Goal: Information Seeking & Learning: Find specific fact

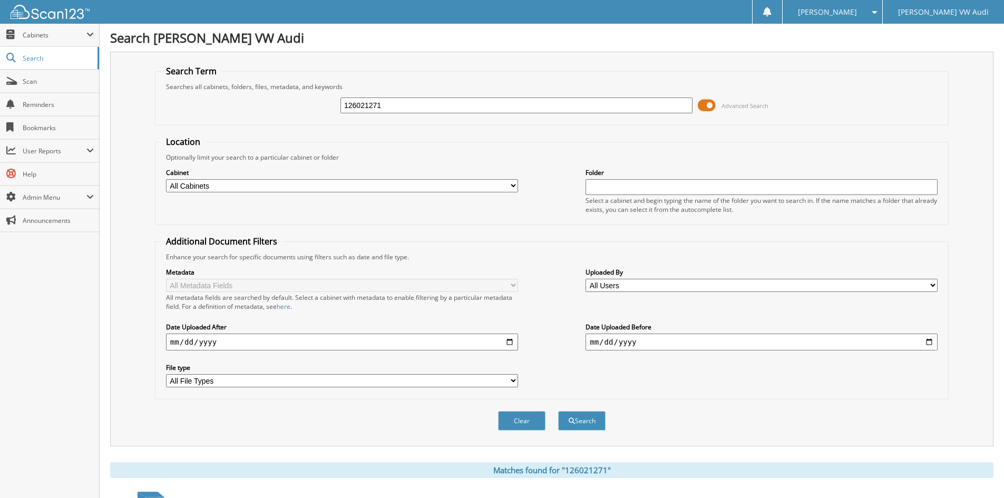
click at [402, 98] on div "126021271" at bounding box center [517, 105] width 352 height 18
click at [392, 103] on input "126021271" at bounding box center [517, 106] width 352 height 16
type input "126027447"
click at [558, 411] on button "Search" at bounding box center [581, 421] width 47 height 20
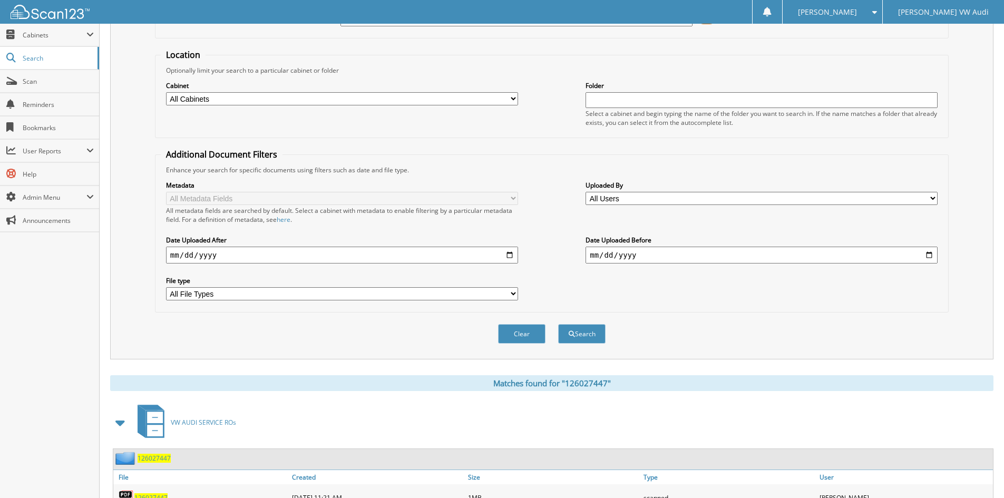
scroll to position [159, 0]
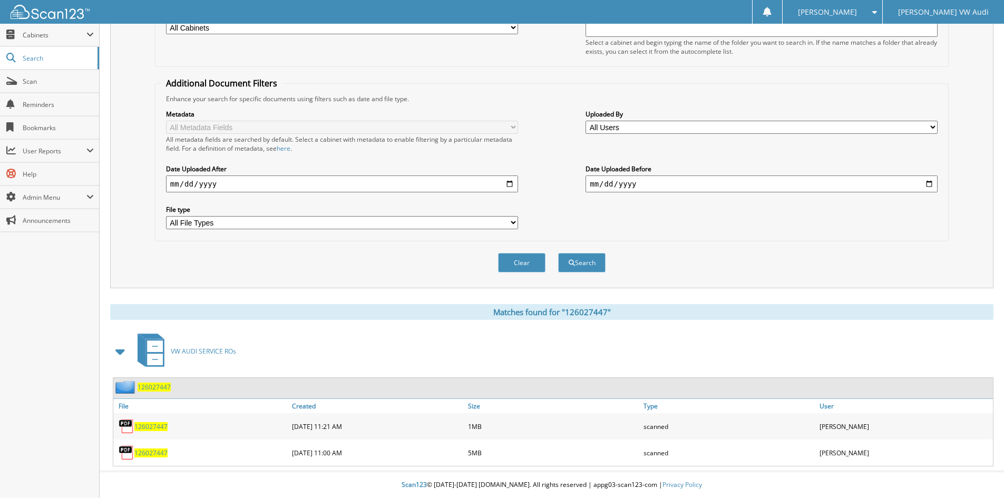
click at [152, 449] on span "126027447" at bounding box center [150, 453] width 33 height 9
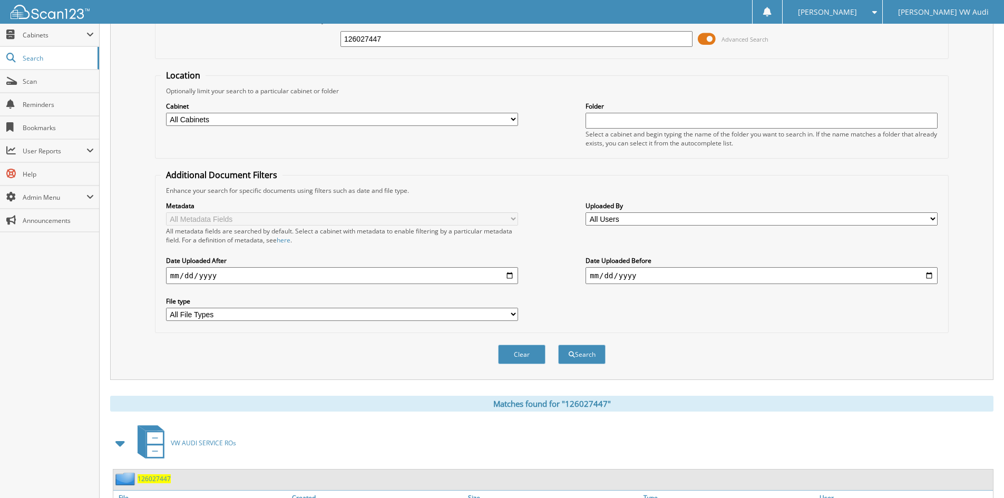
scroll to position [0, 0]
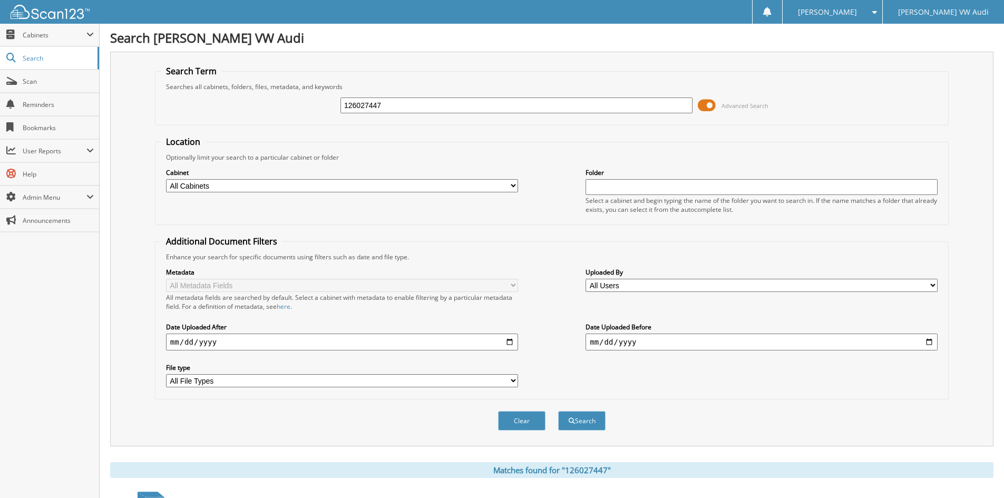
click at [390, 105] on input "126027447" at bounding box center [517, 106] width 352 height 16
type input "126023601"
click at [558, 411] on button "Search" at bounding box center [581, 421] width 47 height 20
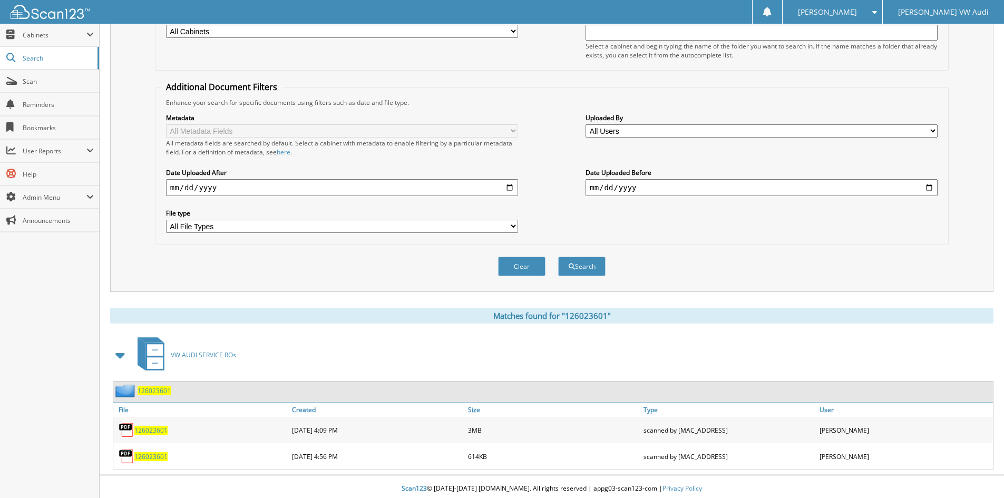
scroll to position [159, 0]
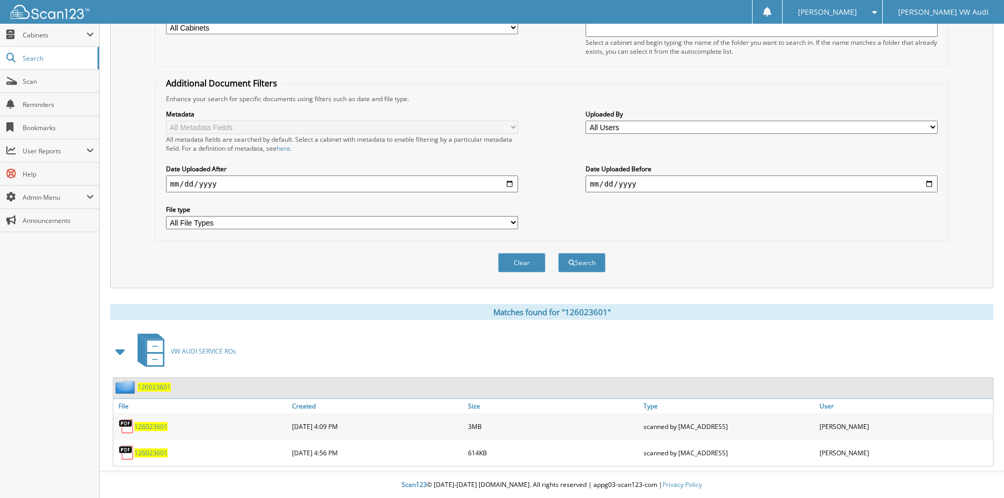
drag, startPoint x: 148, startPoint y: 425, endPoint x: 141, endPoint y: 428, distance: 7.5
click at [148, 425] on span "126023601" at bounding box center [150, 426] width 33 height 9
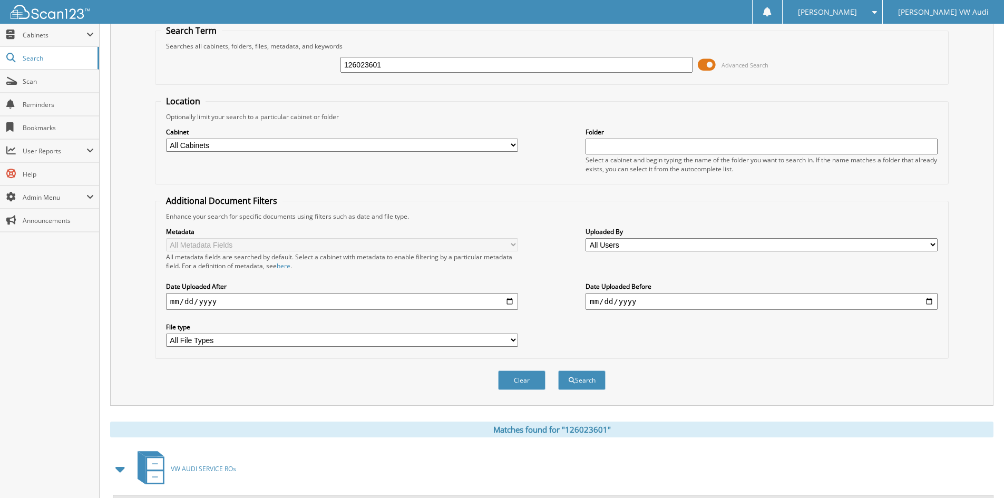
scroll to position [0, 0]
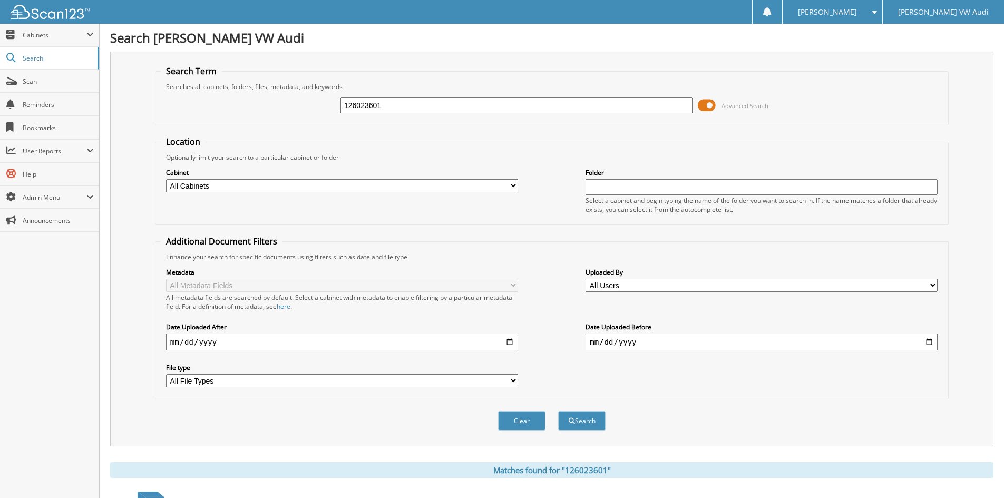
click at [408, 103] on input "126023601" at bounding box center [517, 106] width 352 height 16
type input "126026042"
click at [558, 411] on button "Search" at bounding box center [581, 421] width 47 height 20
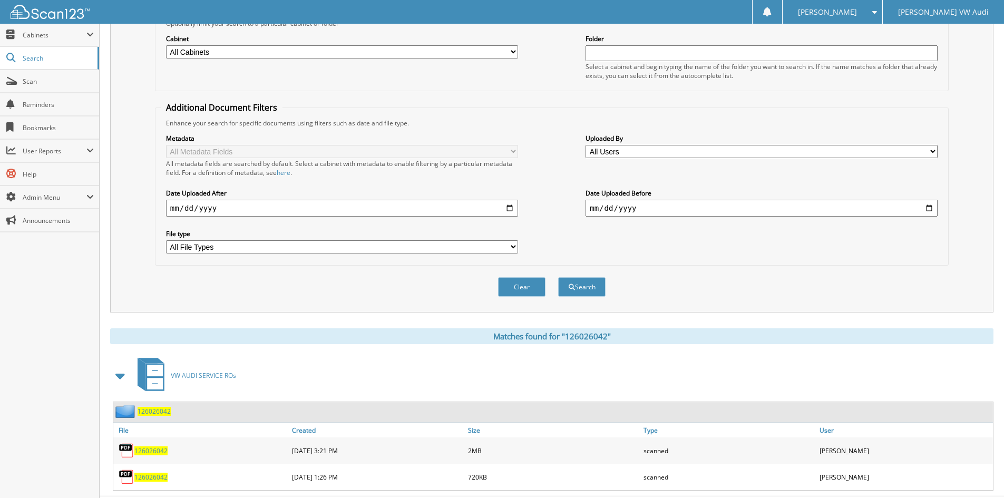
scroll to position [159, 0]
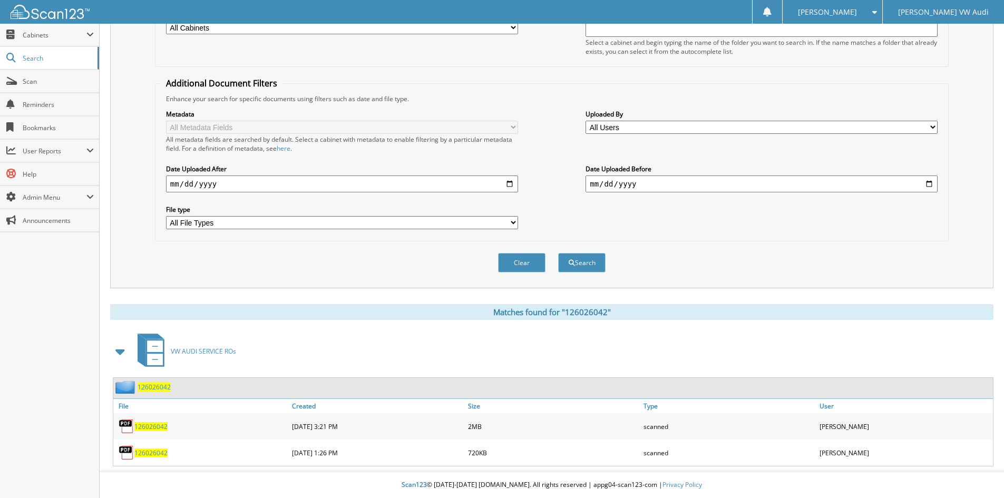
click at [153, 426] on span "126026042" at bounding box center [150, 426] width 33 height 9
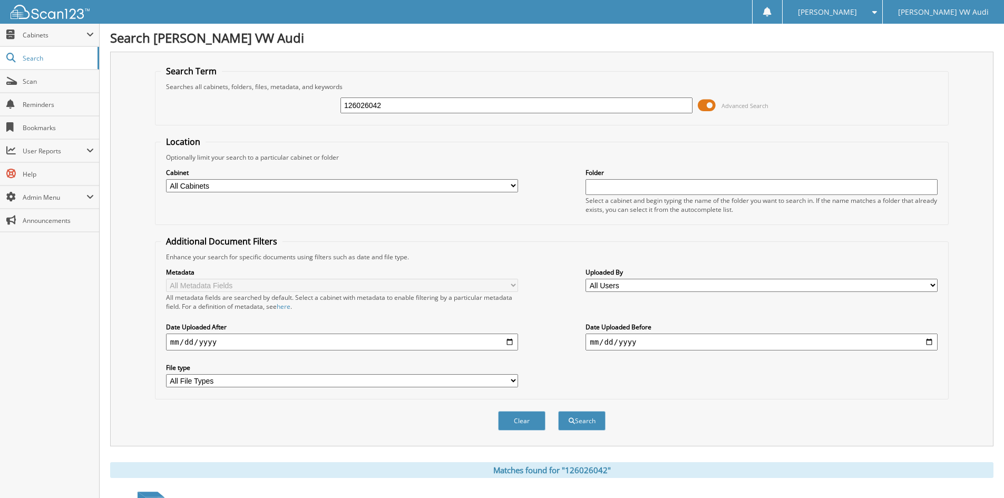
click at [417, 105] on input "126026042" at bounding box center [517, 106] width 352 height 16
type input "126027407"
click at [558, 411] on button "Search" at bounding box center [581, 421] width 47 height 20
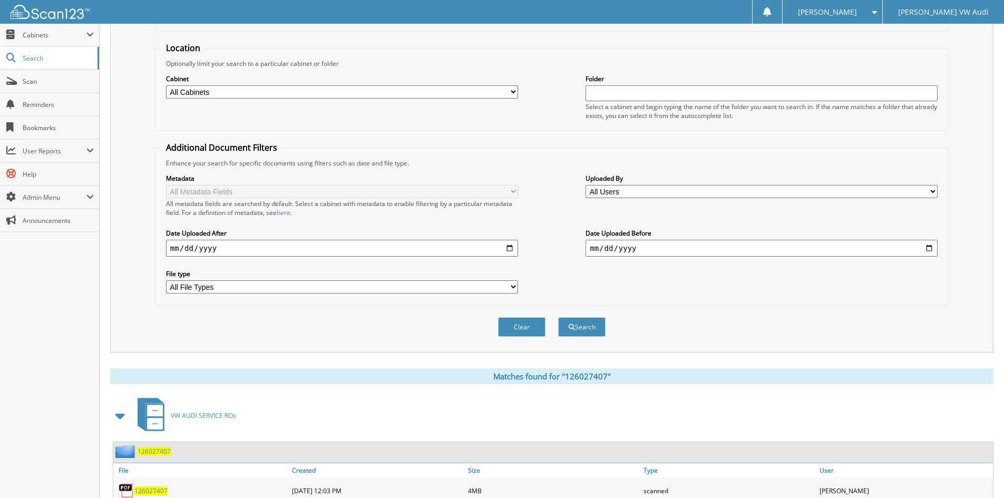
scroll to position [132, 0]
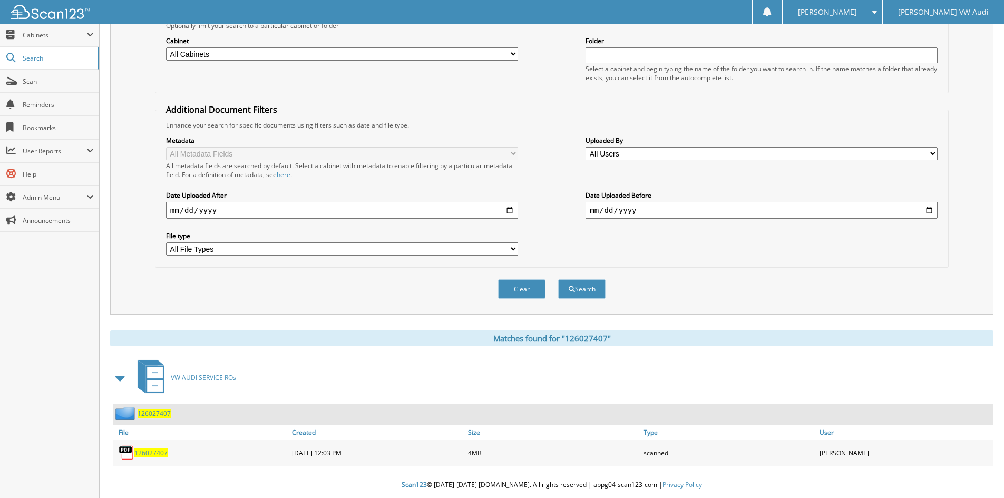
click at [154, 450] on span "126027407" at bounding box center [150, 453] width 33 height 9
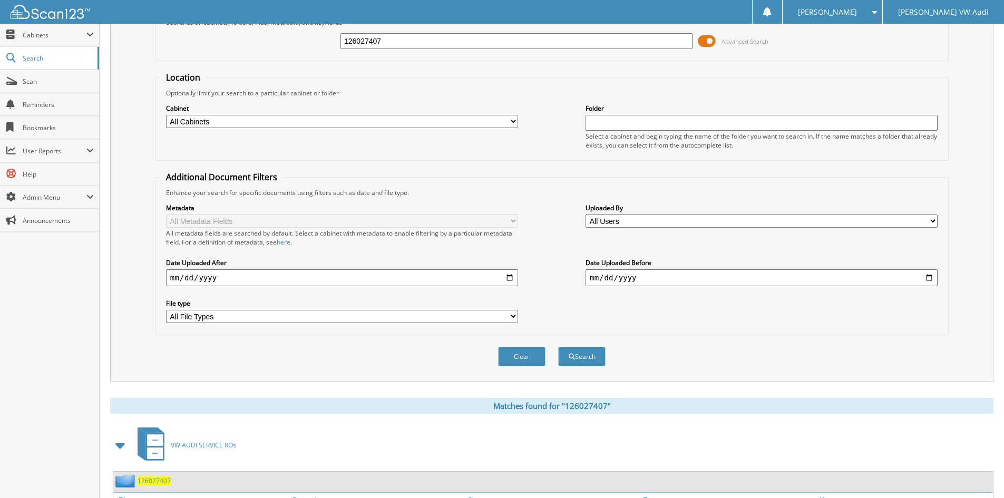
scroll to position [0, 0]
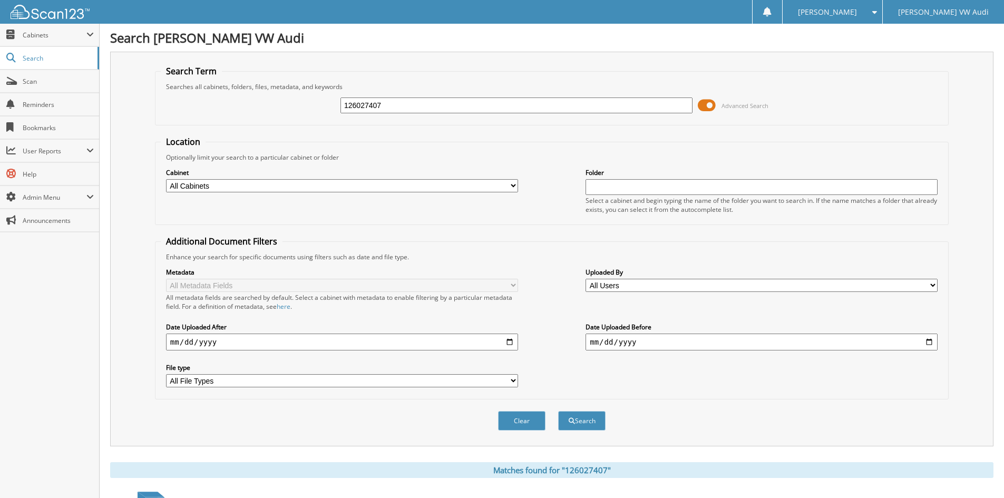
click at [396, 103] on input "126027407" at bounding box center [517, 106] width 352 height 16
type input "126027909"
click at [558, 411] on button "Search" at bounding box center [581, 421] width 47 height 20
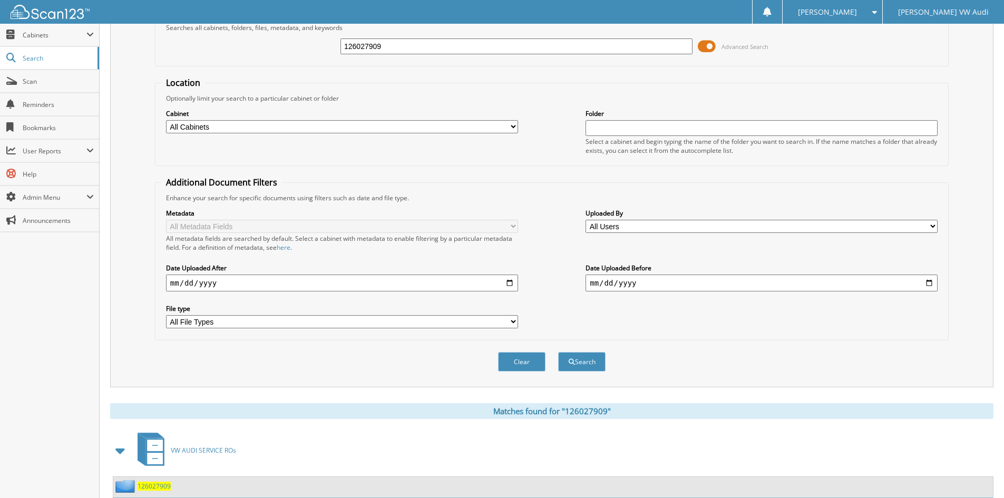
scroll to position [132, 0]
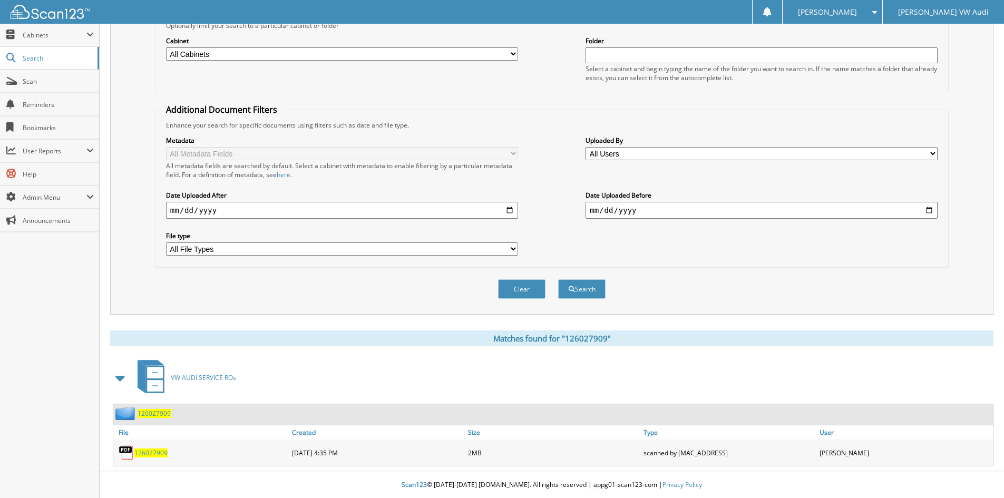
click at [148, 450] on span "126027909" at bounding box center [150, 453] width 33 height 9
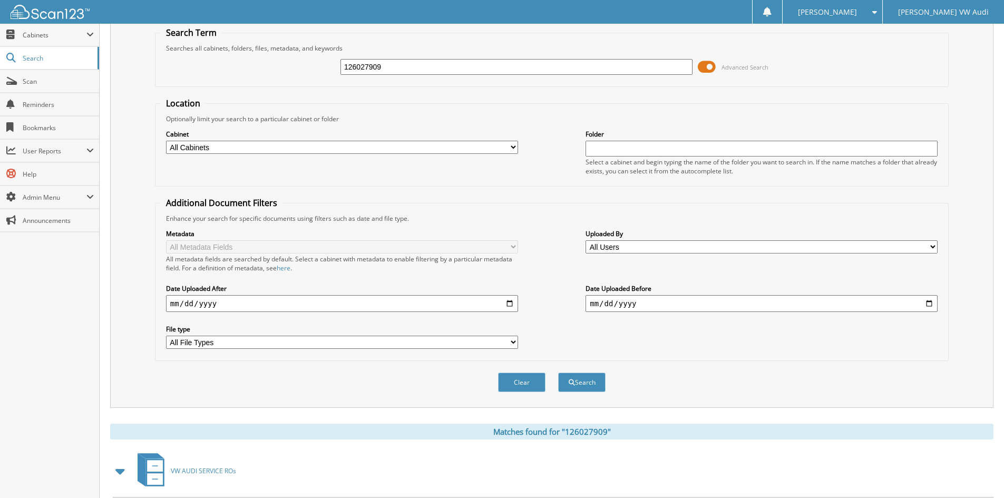
scroll to position [0, 0]
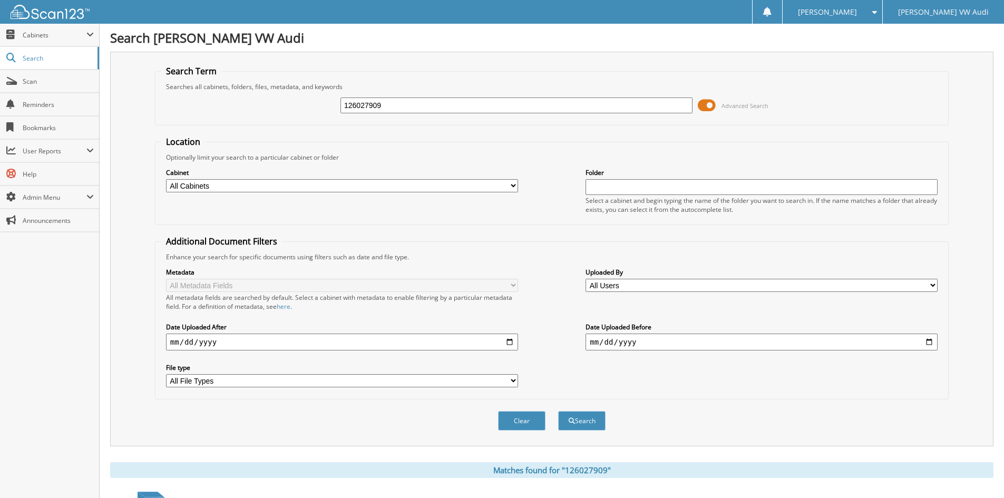
click at [877, 14] on span at bounding box center [872, 11] width 10 height 7
click at [862, 55] on link "Logout" at bounding box center [833, 51] width 100 height 18
